Goal: Task Accomplishment & Management: Manage account settings

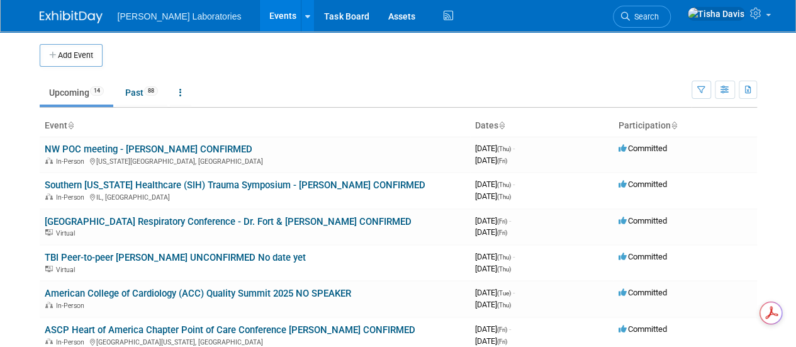
click at [364, 76] on td "Upcoming 14 Past 88 All Events 102 Past and Upcoming Grouped Annually Events gr…" at bounding box center [366, 87] width 652 height 41
click at [207, 255] on link "TBI Peer-to-peer Dr. Hertner UNCONFIRMED No date yet" at bounding box center [175, 257] width 261 height 11
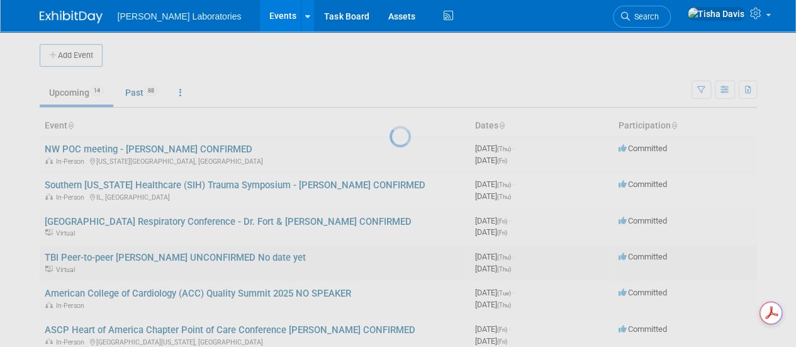
click at [390, 255] on div at bounding box center [399, 173] width 18 height 347
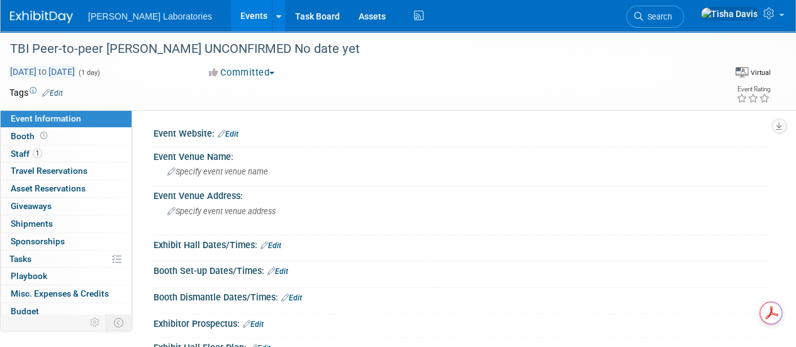
click at [76, 74] on span "Oct 9, 2025 to Oct 9, 2025" at bounding box center [42, 71] width 66 height 11
type input "Oct 9, 2025"
select select "9"
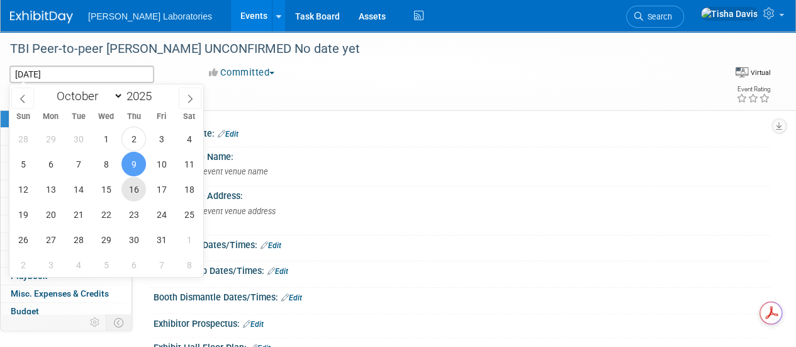
click at [135, 193] on span "16" at bounding box center [133, 189] width 25 height 25
type input "[DATE]"
click at [135, 193] on span "16" at bounding box center [133, 189] width 25 height 25
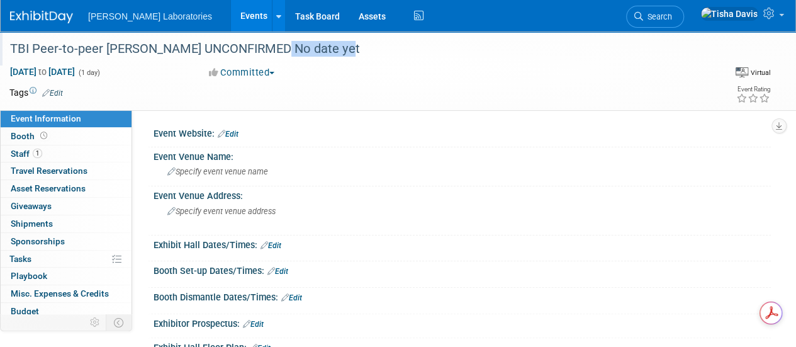
drag, startPoint x: 264, startPoint y: 48, endPoint x: 326, endPoint y: 48, distance: 62.3
click at [326, 48] on div "TBI Peer-to-peer Dr. Hertner UNCONFIRMED No date yet" at bounding box center [356, 49] width 700 height 23
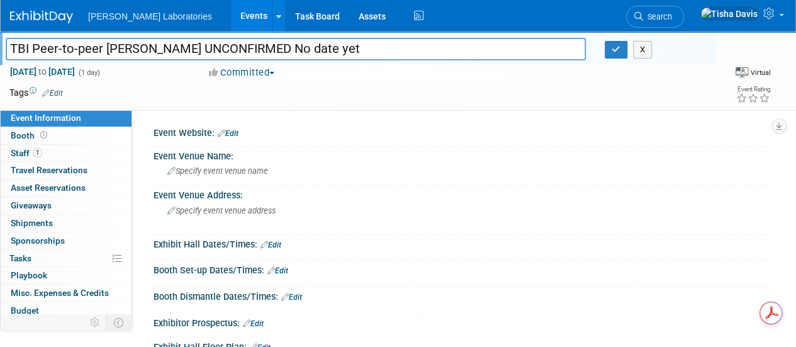
click at [326, 48] on input "TBI Peer-to-peer Dr. Hertner UNCONFIRMED No date yet" at bounding box center [296, 49] width 580 height 22
drag, startPoint x: 333, startPoint y: 48, endPoint x: 260, endPoint y: 48, distance: 73.0
click at [260, 48] on input "TBI Peer-to-peer Dr. Hertner UNCONFIRMED No date yet" at bounding box center [296, 49] width 580 height 22
type input "TBI Peer-to-peer [PERSON_NAME] UNCONFIRMED"
click at [614, 59] on div "TBI Peer-to-peer Dr. Hertner UNCONFIRMED X" at bounding box center [355, 50] width 719 height 19
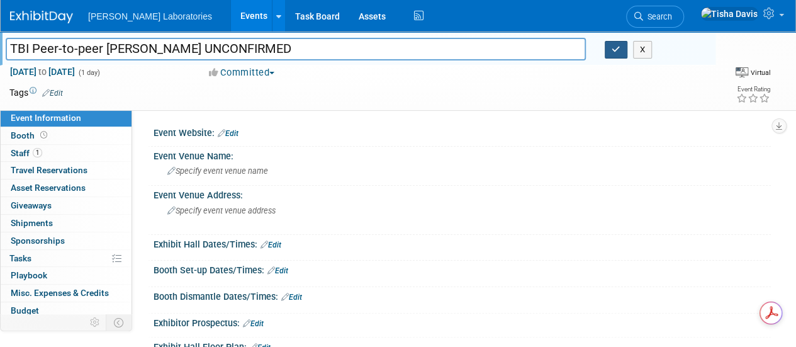
click at [615, 48] on icon "button" at bounding box center [616, 49] width 9 height 8
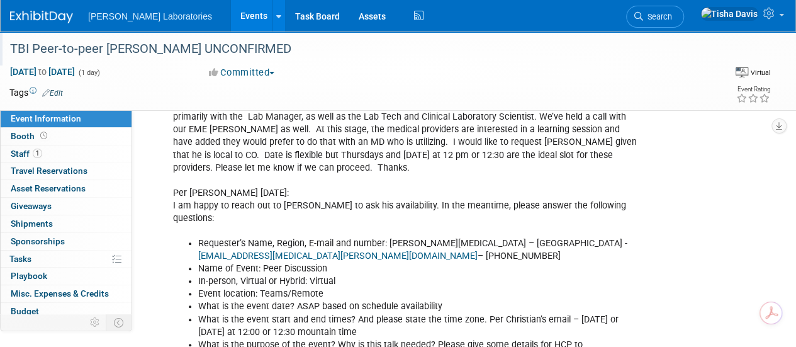
scroll to position [209, 0]
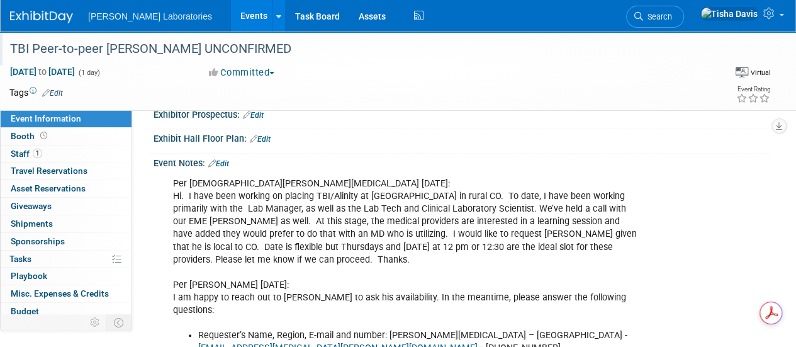
click at [227, 159] on link "Edit" at bounding box center [218, 163] width 21 height 9
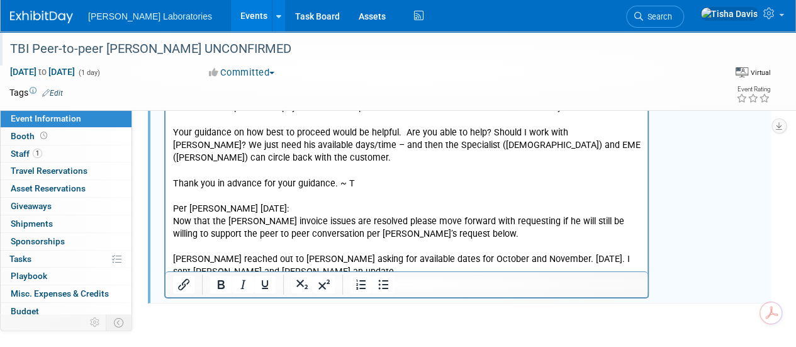
scroll to position [2076, 0]
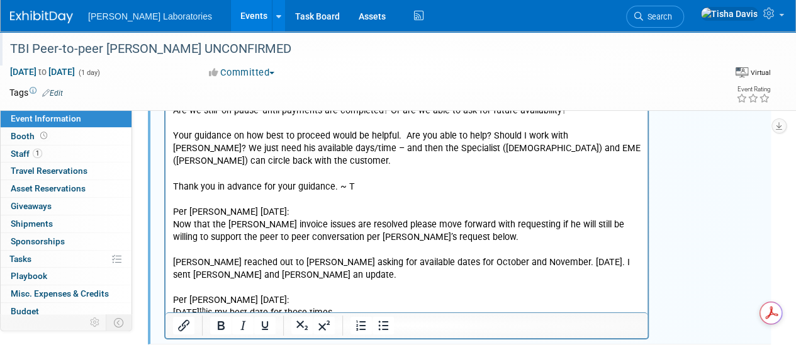
click at [468, 306] on p "October 16 th is my best date for those times." at bounding box center [407, 312] width 468 height 13
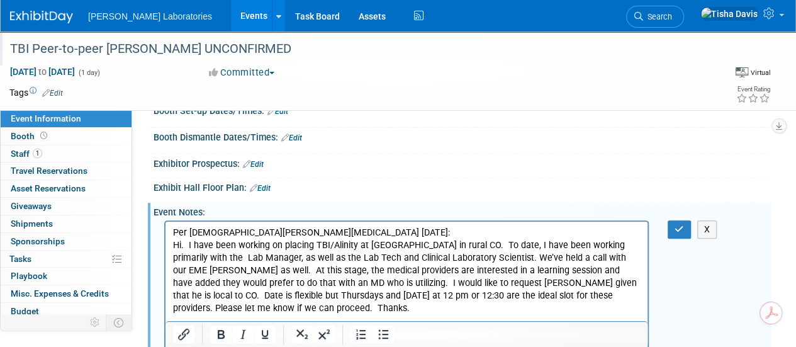
scroll to position [161, 0]
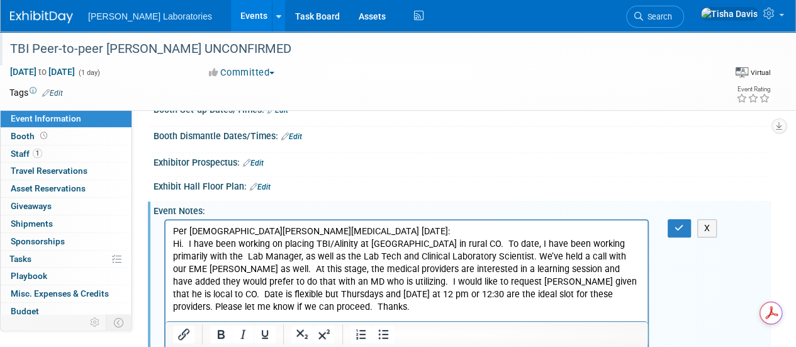
drag, startPoint x: 557, startPoint y: 223, endPoint x: 841, endPoint y: 445, distance: 360.4
click at [675, 225] on icon "button" at bounding box center [679, 227] width 9 height 9
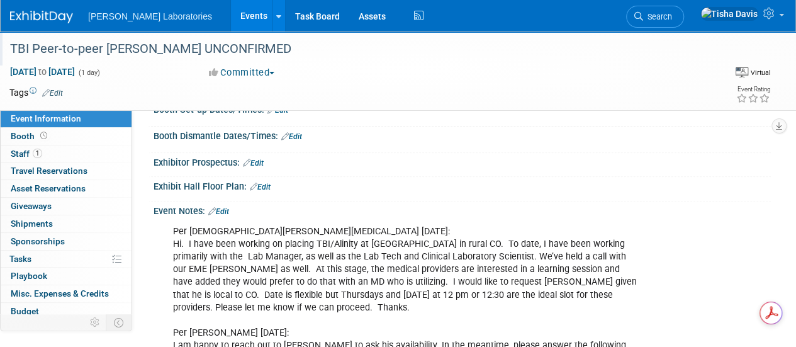
click at [231, 13] on link "Events" at bounding box center [254, 15] width 46 height 31
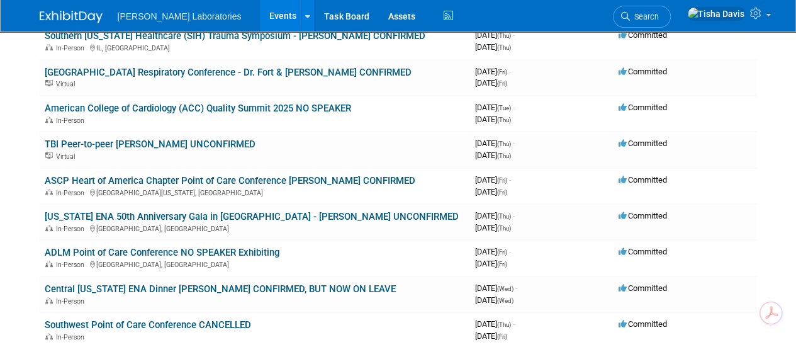
scroll to position [154, 0]
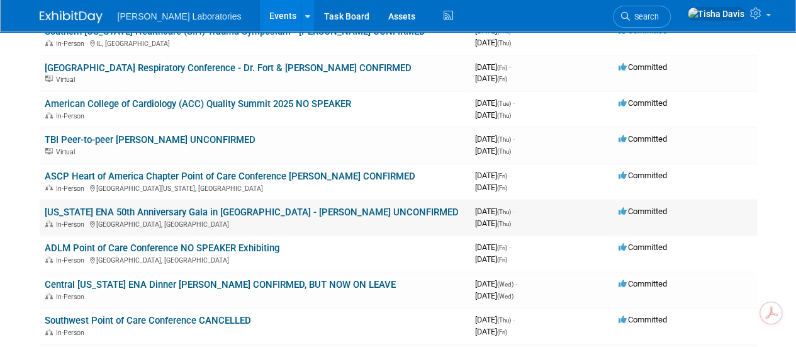
click at [152, 211] on link "[US_STATE] ENA 50th Anniversary Gala in [GEOGRAPHIC_DATA] - [PERSON_NAME] UNCON…" at bounding box center [252, 211] width 414 height 11
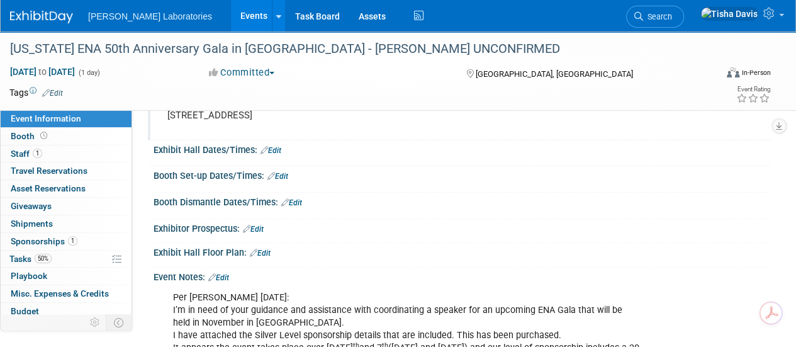
scroll to position [116, 0]
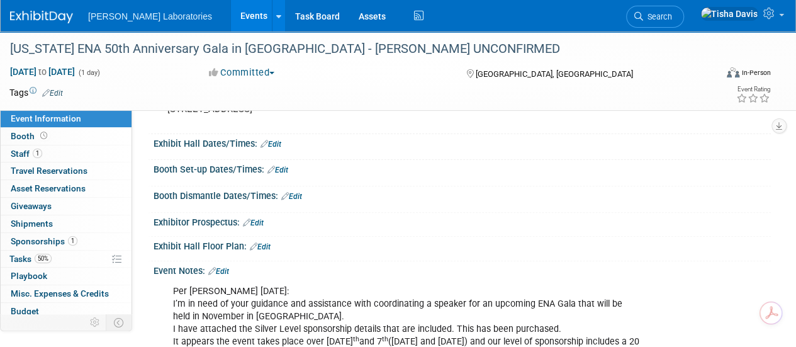
click at [229, 267] on link "Edit" at bounding box center [218, 271] width 21 height 9
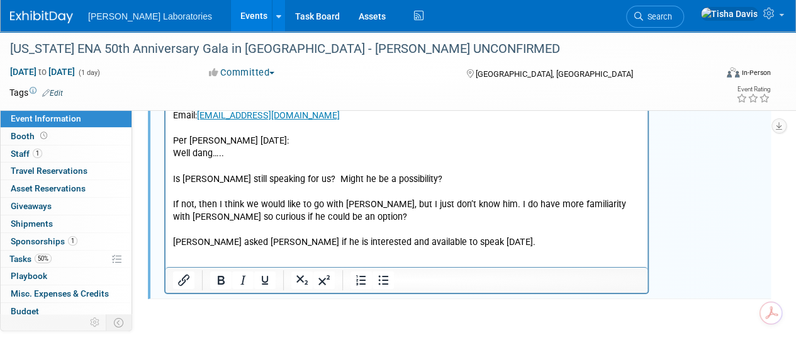
scroll to position [2101, 0]
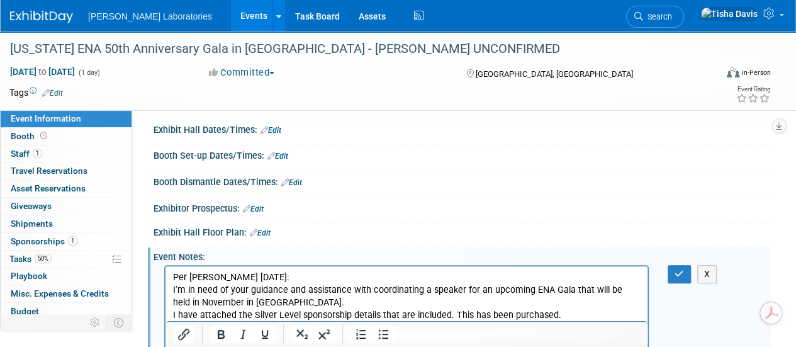
scroll to position [131, 0]
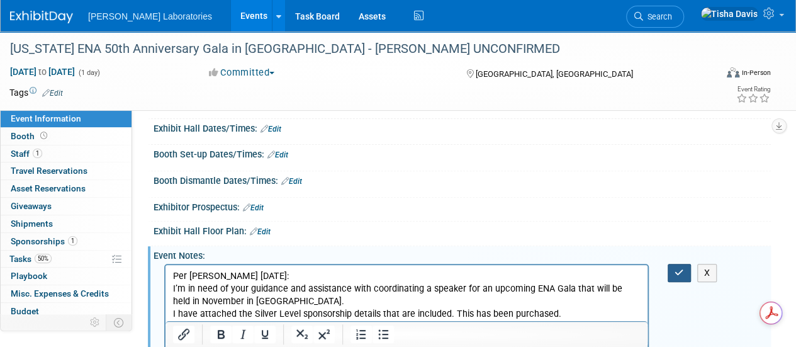
click at [677, 271] on icon "button" at bounding box center [679, 272] width 9 height 9
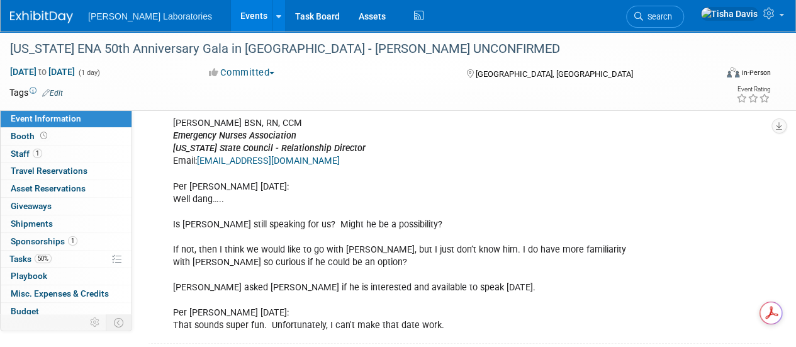
scroll to position [2077, 0]
click at [231, 20] on link "Events" at bounding box center [254, 15] width 46 height 31
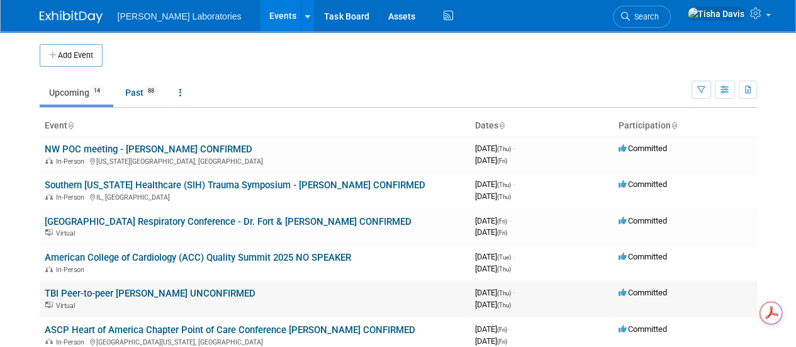
click at [186, 290] on link "TBI Peer-to-peer [PERSON_NAME] UNCONFIRMED" at bounding box center [150, 293] width 211 height 11
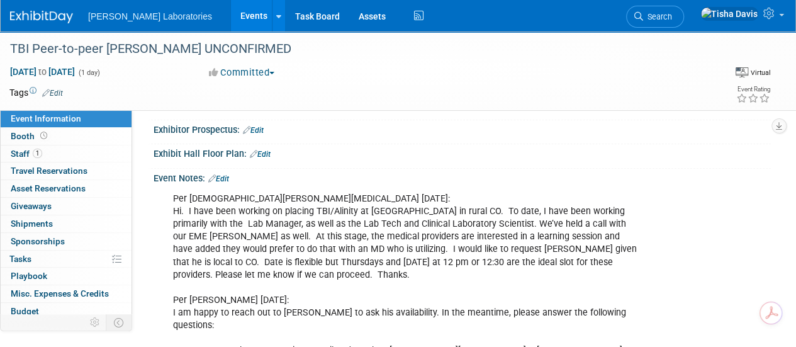
scroll to position [187, 0]
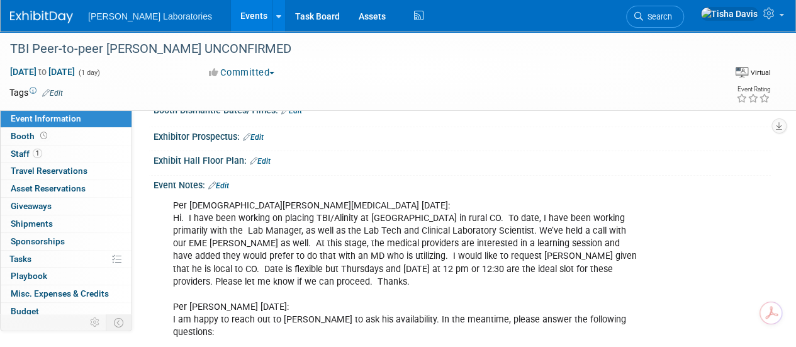
click at [224, 184] on link "Edit" at bounding box center [218, 185] width 21 height 9
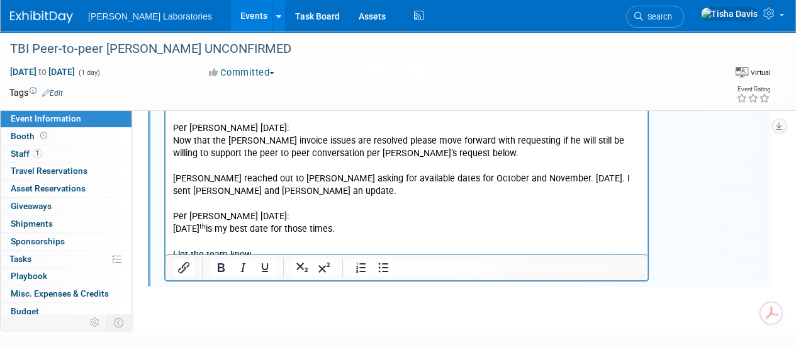
scroll to position [2156, 0]
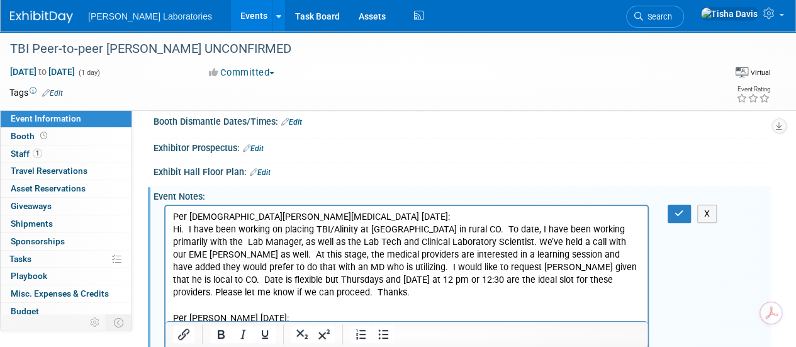
scroll to position [173, 0]
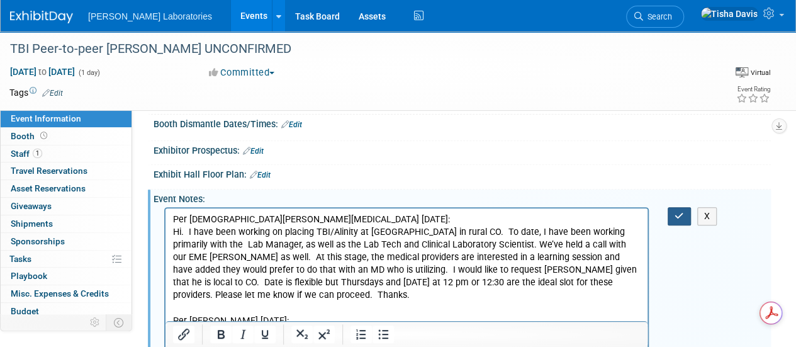
click at [684, 210] on button "button" at bounding box center [679, 216] width 23 height 18
